Goal: Book appointment/travel/reservation

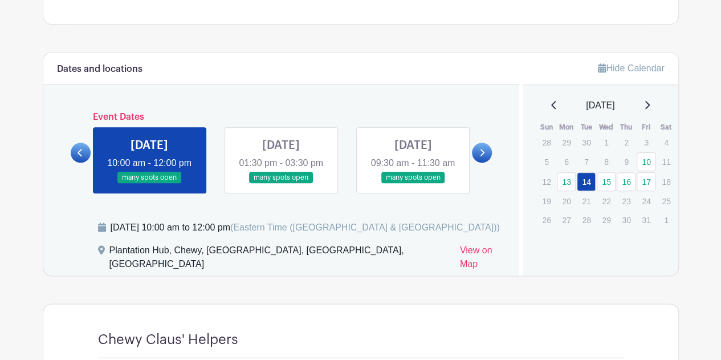
scroll to position [594, 0]
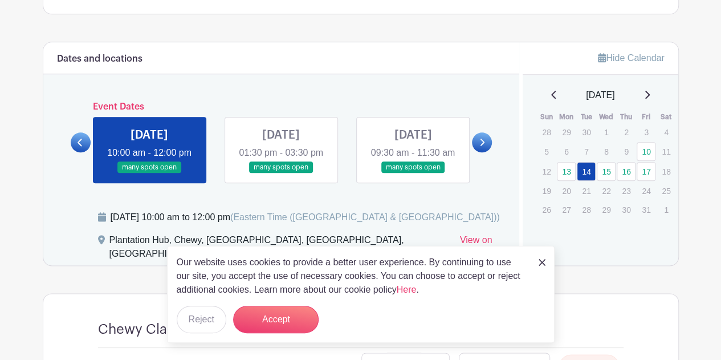
click at [149, 173] on link at bounding box center [149, 173] width 0 height 0
click at [209, 311] on button "Reject" at bounding box center [202, 318] width 50 height 27
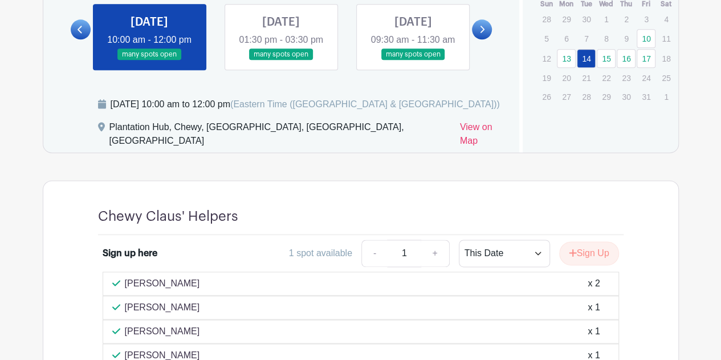
scroll to position [689, 0]
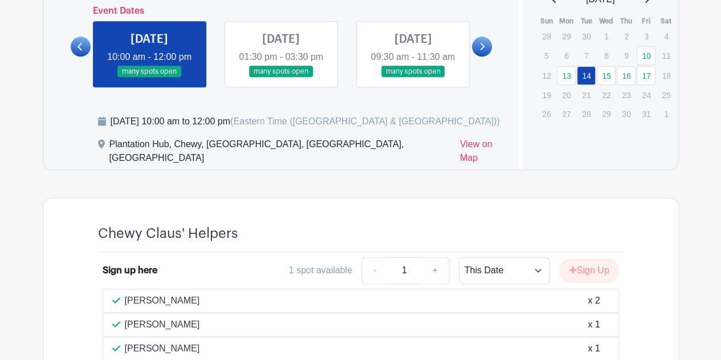
click at [281, 77] on link at bounding box center [281, 77] width 0 height 0
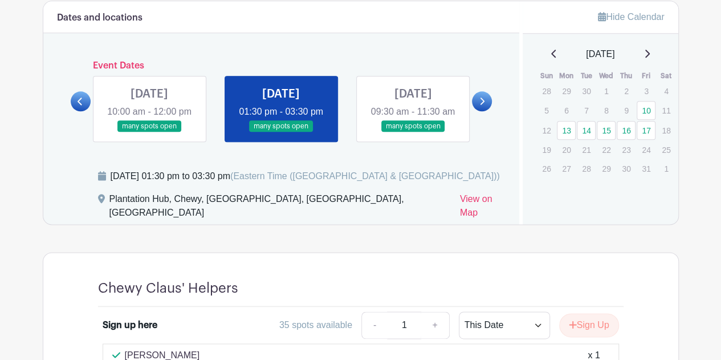
scroll to position [632, 0]
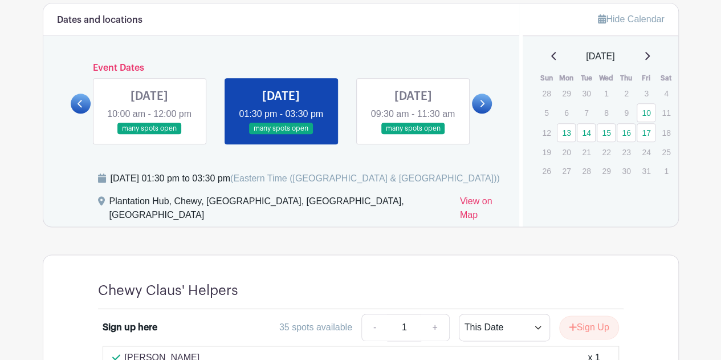
click at [149, 134] on link at bounding box center [149, 134] width 0 height 0
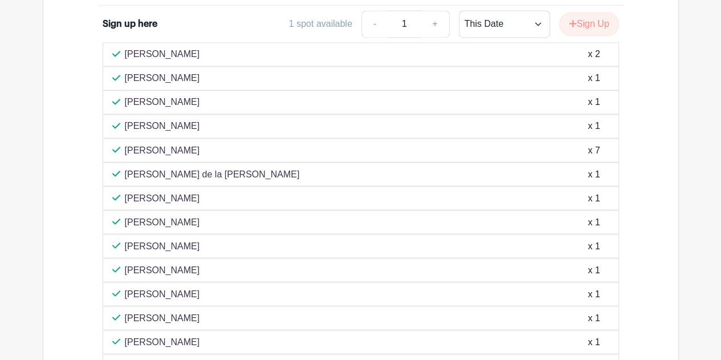
scroll to position [932, 0]
